Goal: Information Seeking & Learning: Learn about a topic

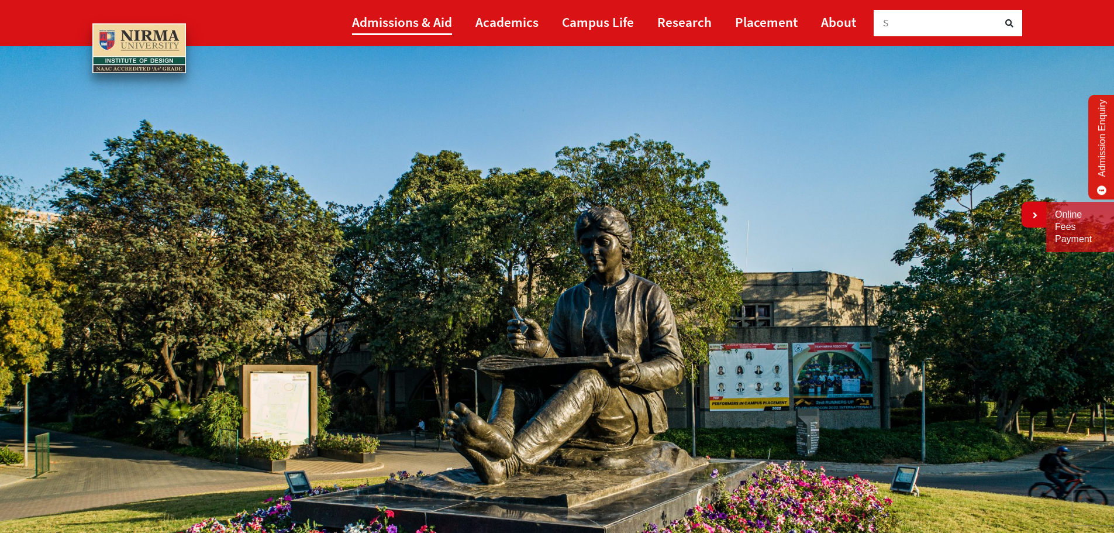
click at [440, 26] on link "Admissions & Aid" at bounding box center [402, 22] width 100 height 26
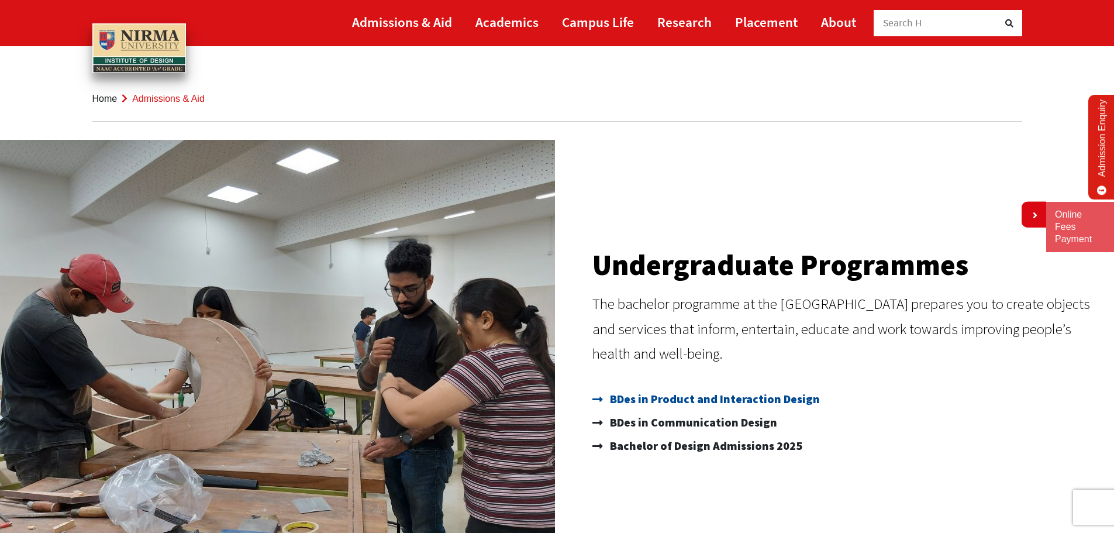
click at [797, 394] on span "BDes in Product and Interaction Design" at bounding box center [713, 398] width 213 height 23
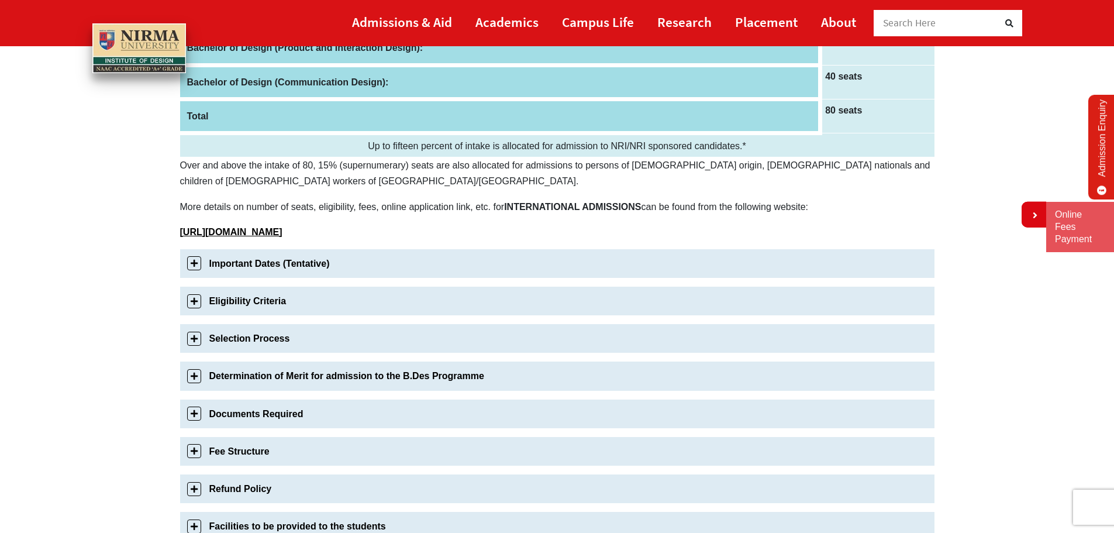
scroll to position [234, 0]
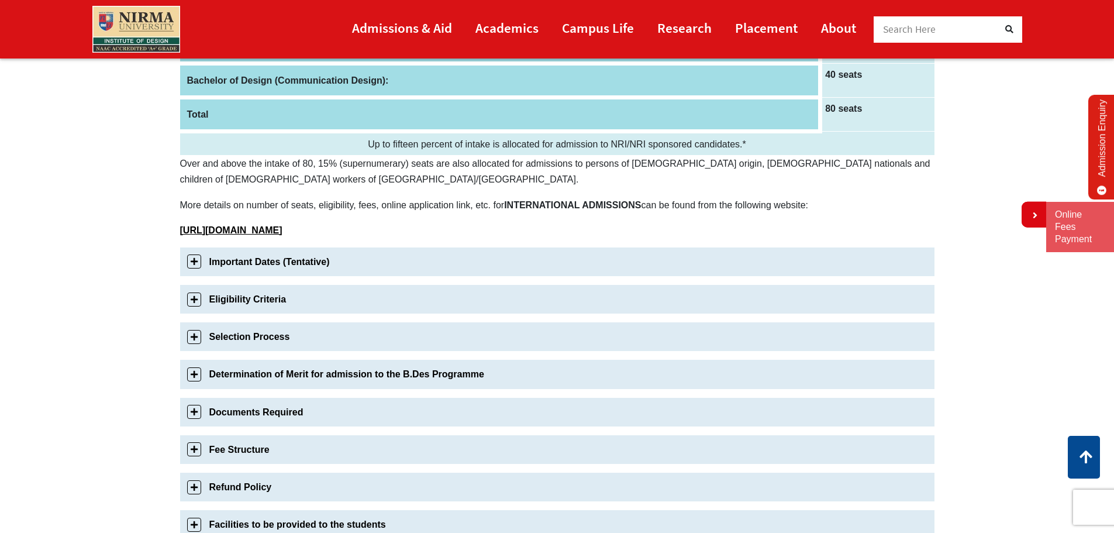
click at [265, 260] on link "Important Dates (Tentative)" at bounding box center [557, 261] width 754 height 29
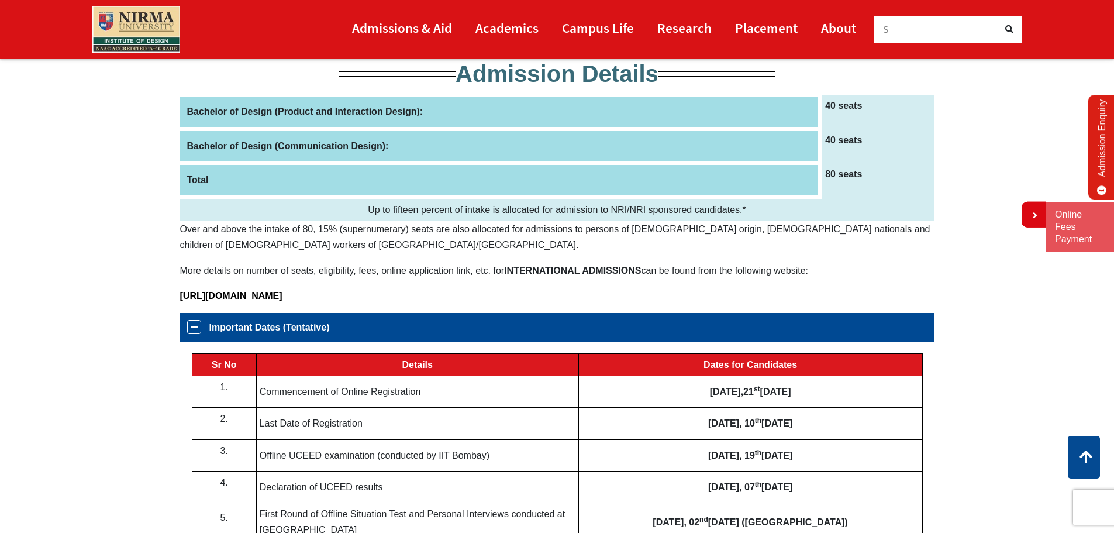
scroll to position [0, 0]
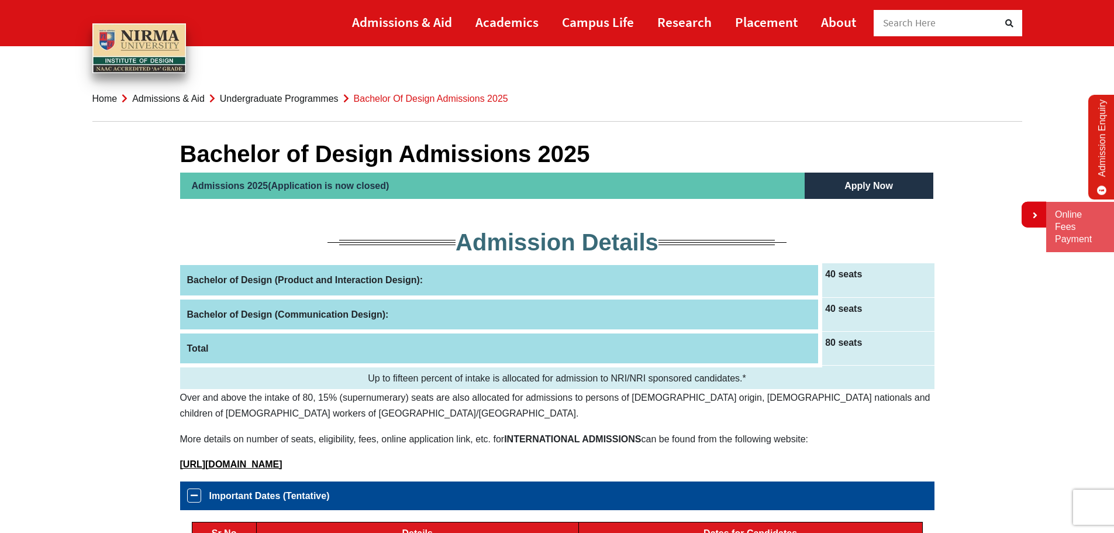
drag, startPoint x: 599, startPoint y: 144, endPoint x: 481, endPoint y: 156, distance: 118.7
click at [481, 156] on h1 "Bachelor of Design Admissions 2025" at bounding box center [557, 154] width 754 height 28
drag, startPoint x: 528, startPoint y: 153, endPoint x: 267, endPoint y: 144, distance: 261.5
click at [382, 149] on h1 "Bachelor of Design Admissions 2025" at bounding box center [557, 154] width 754 height 28
drag, startPoint x: 196, startPoint y: 146, endPoint x: 175, endPoint y: 150, distance: 20.9
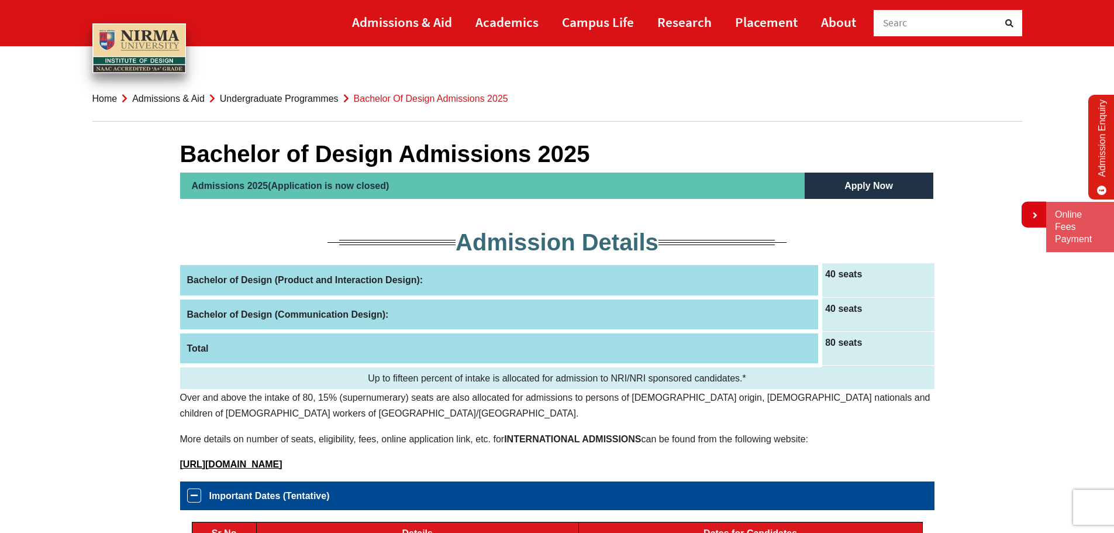
drag, startPoint x: 177, startPoint y: 150, endPoint x: 187, endPoint y: 152, distance: 10.1
drag, startPoint x: 187, startPoint y: 152, endPoint x: 193, endPoint y: 155, distance: 7.1
click at [188, 155] on h1 "Bachelor of Design Admissions 2025" at bounding box center [557, 154] width 754 height 28
